Goal: Information Seeking & Learning: Learn about a topic

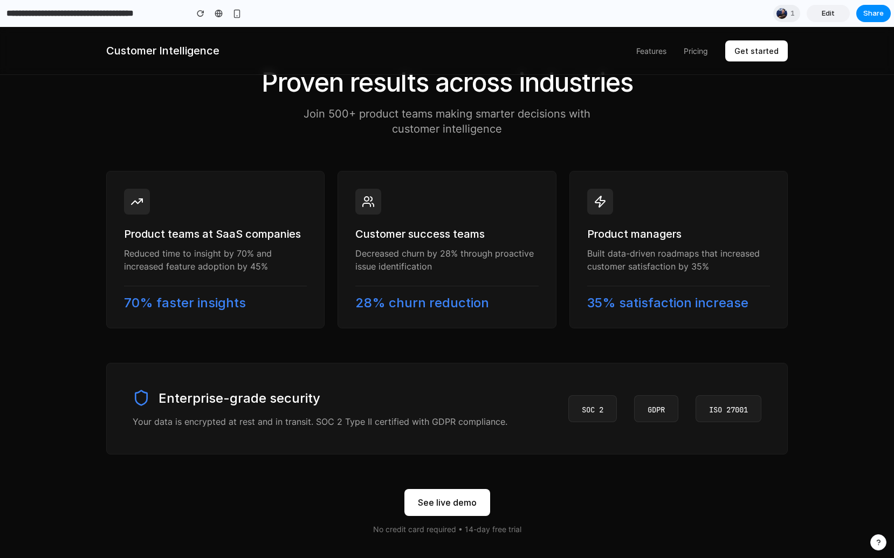
scroll to position [1524, 0]
click at [595, 17] on div at bounding box center [781, 13] width 13 height 13
click at [595, 49] on div "Seen by [PERSON_NAME]" at bounding box center [447, 279] width 894 height 558
